Goal: Information Seeking & Learning: Learn about a topic

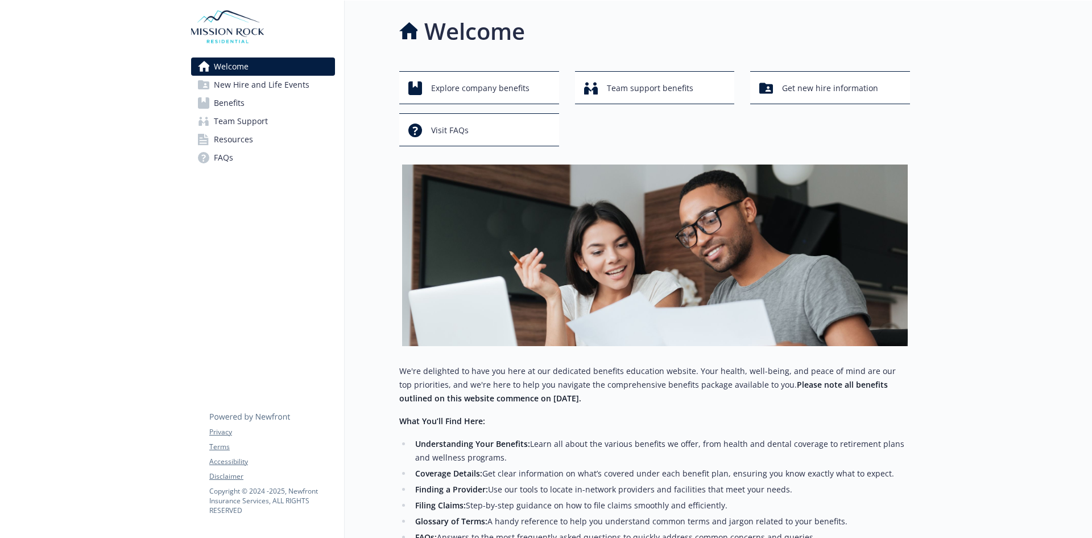
click at [229, 100] on span "Benefits" at bounding box center [229, 103] width 31 height 18
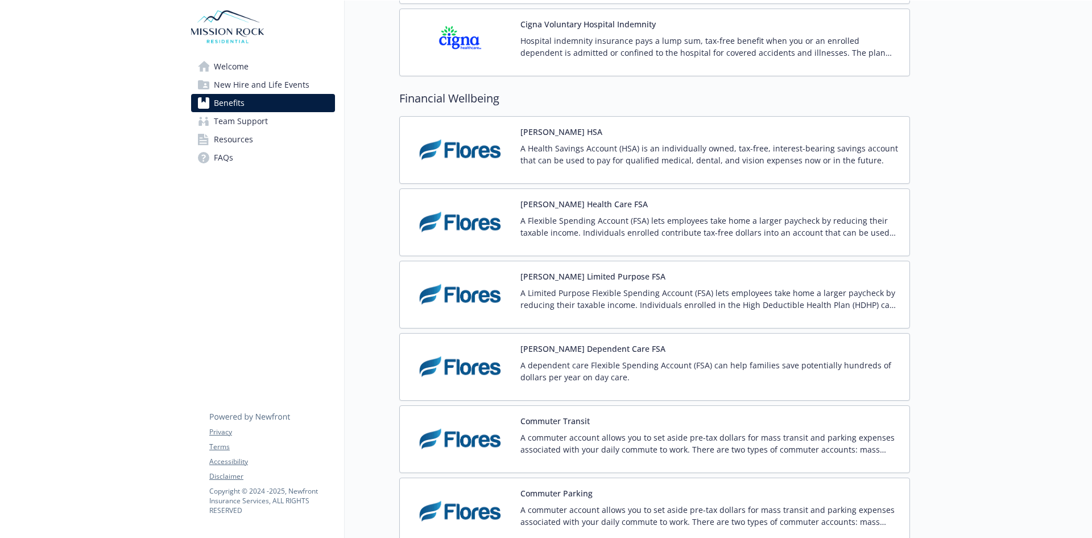
scroll to position [1611, 0]
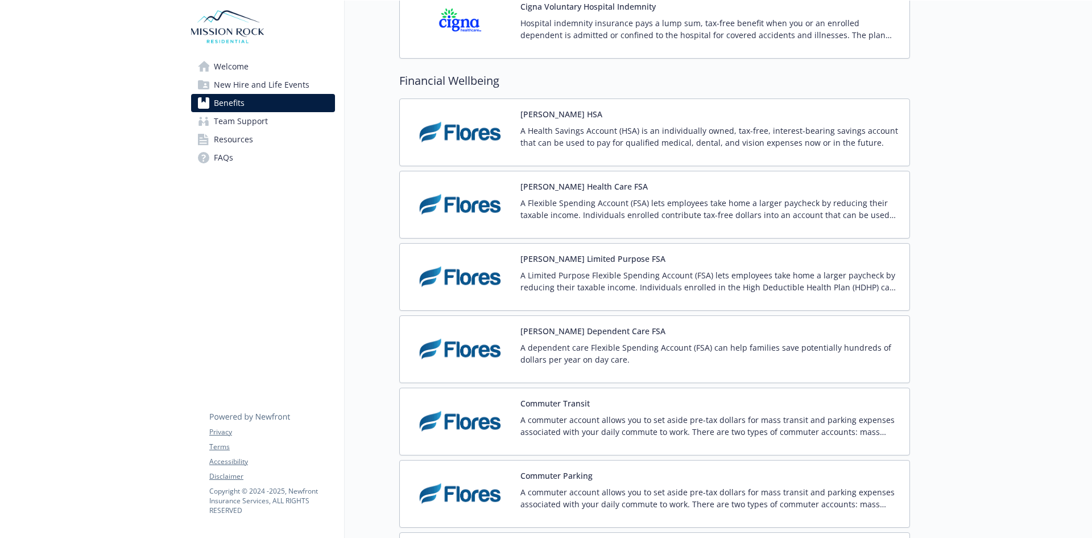
click at [229, 70] on span "Welcome" at bounding box center [231, 66] width 35 height 18
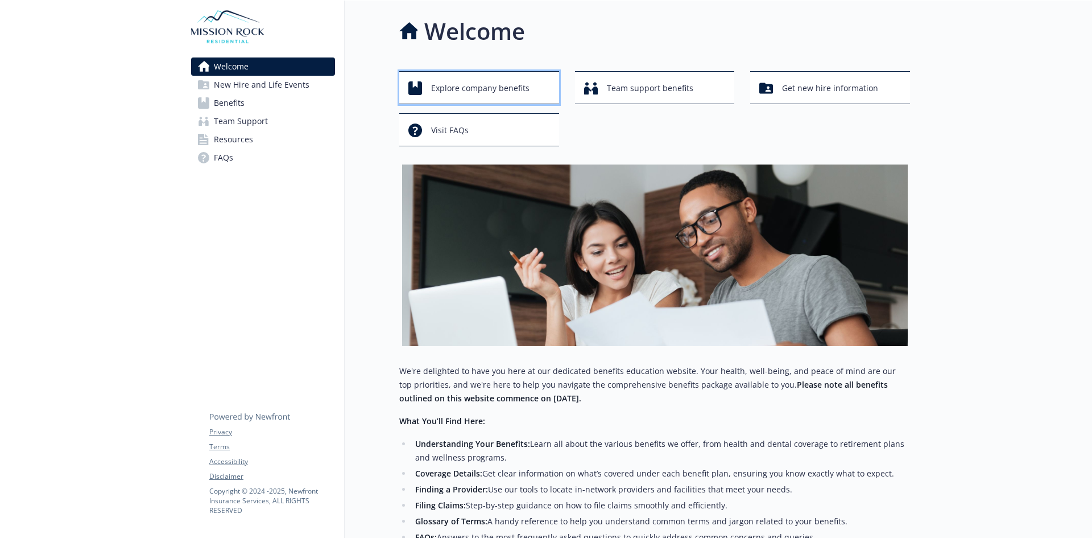
click at [490, 88] on span "Explore company benefits" at bounding box center [480, 88] width 98 height 22
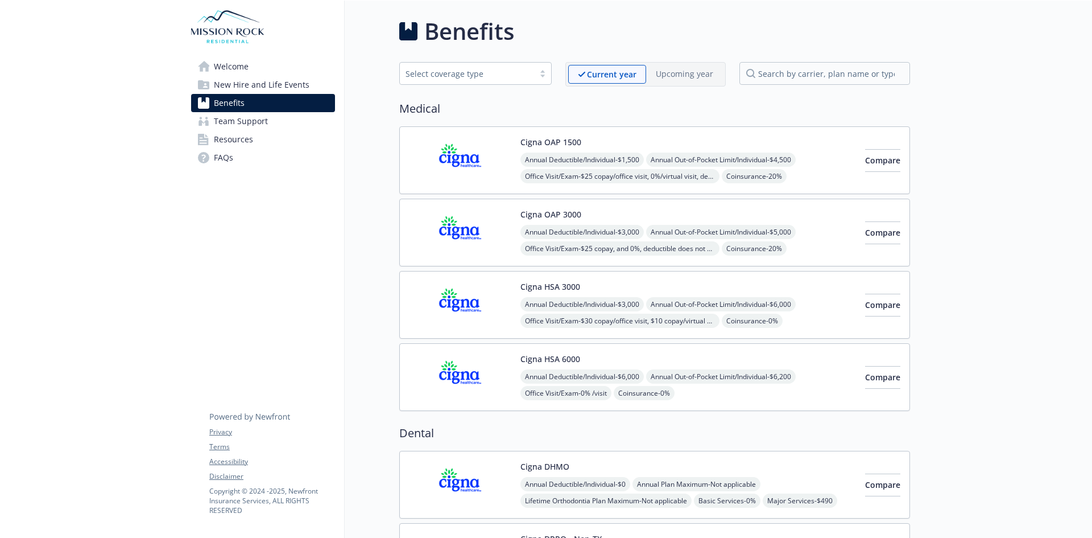
click at [220, 69] on span "Welcome" at bounding box center [231, 66] width 35 height 18
